Goal: Navigation & Orientation: Find specific page/section

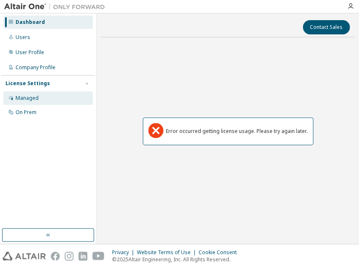
click at [21, 96] on div "Managed" at bounding box center [27, 98] width 23 height 7
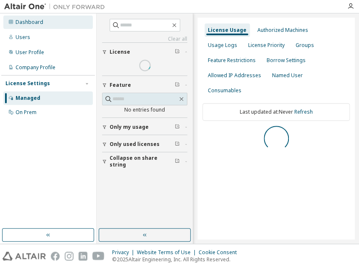
click at [36, 20] on div "Dashboard" at bounding box center [30, 22] width 28 height 7
